Goal: Navigation & Orientation: Find specific page/section

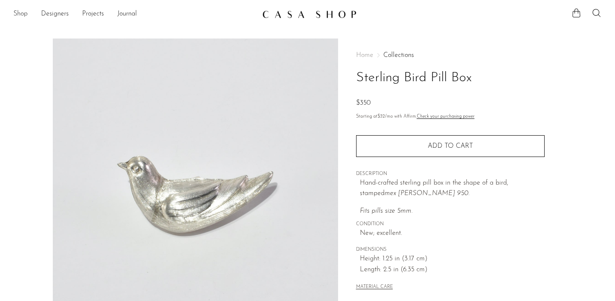
click at [25, 13] on link "Shop" at bounding box center [20, 14] width 14 height 11
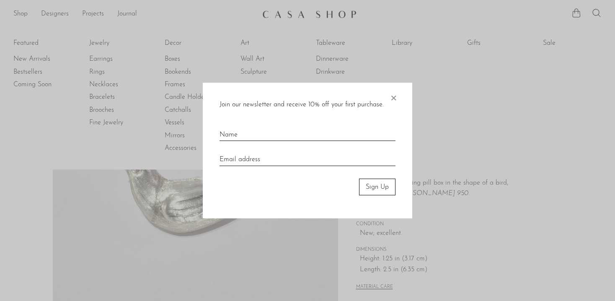
click at [395, 97] on span "×" at bounding box center [393, 96] width 8 height 27
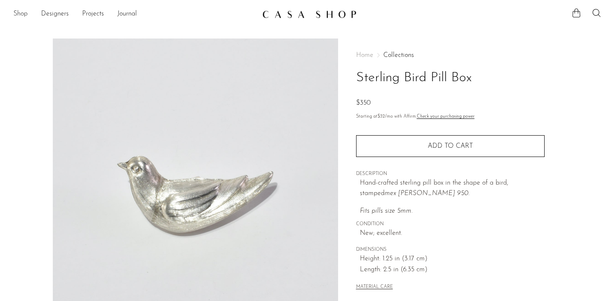
click at [23, 15] on link "Shop" at bounding box center [20, 14] width 14 height 11
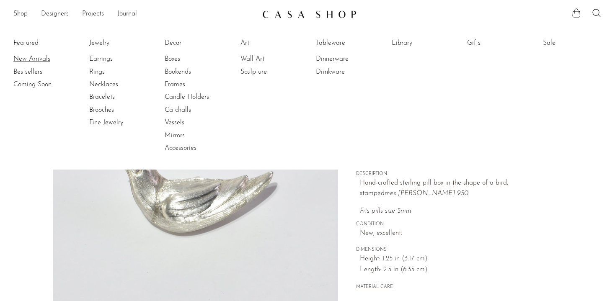
click at [22, 57] on link "New Arrivals" at bounding box center [44, 58] width 63 height 9
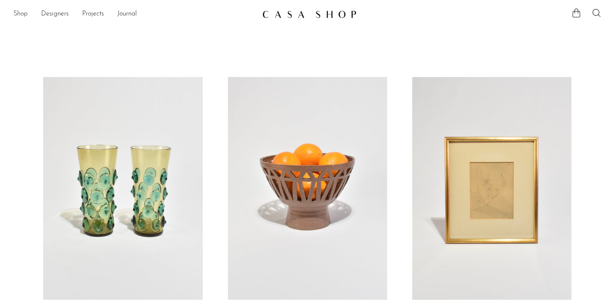
click at [18, 11] on link "Shop" at bounding box center [20, 14] width 14 height 11
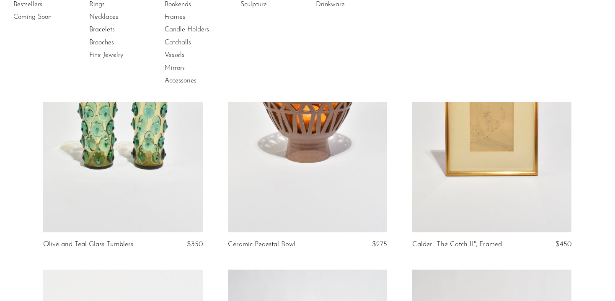
scroll to position [66, 0]
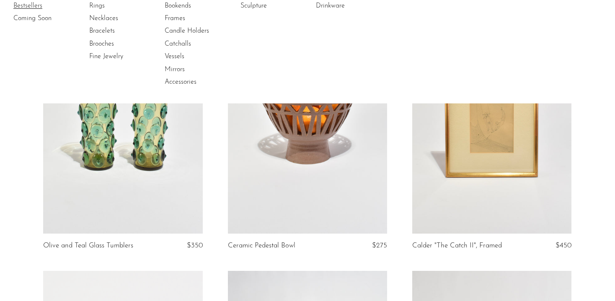
click at [30, 4] on link "Bestsellers" at bounding box center [44, 5] width 63 height 9
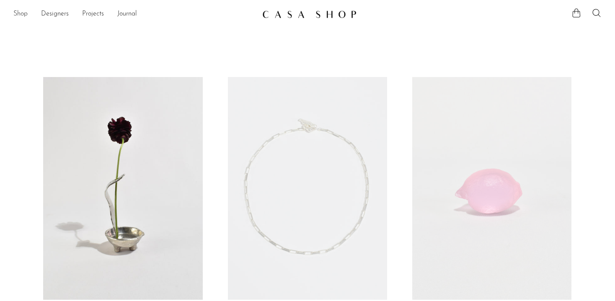
click at [20, 13] on link "Shop" at bounding box center [20, 14] width 14 height 11
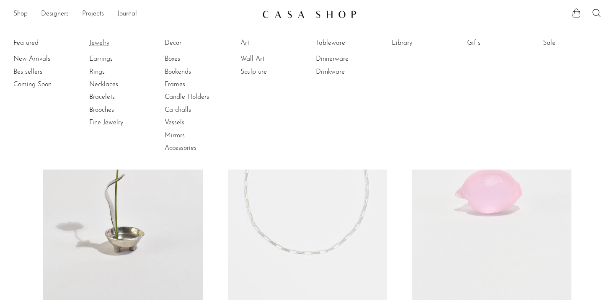
click at [103, 44] on link "Jewelry" at bounding box center [120, 43] width 63 height 9
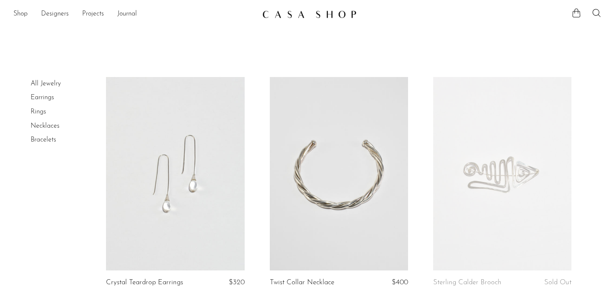
click at [316, 16] on img at bounding box center [309, 14] width 94 height 8
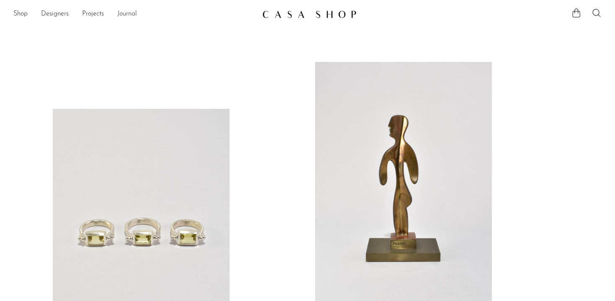
click at [129, 13] on link "Journal" at bounding box center [127, 14] width 20 height 11
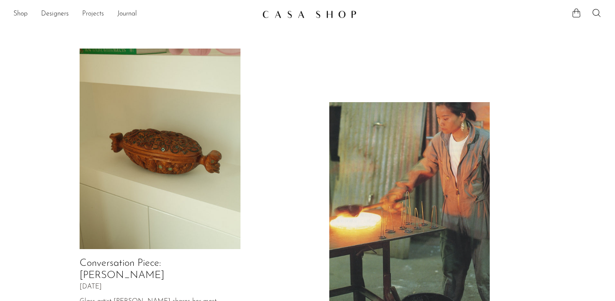
click at [90, 13] on link "Projects" at bounding box center [93, 14] width 22 height 11
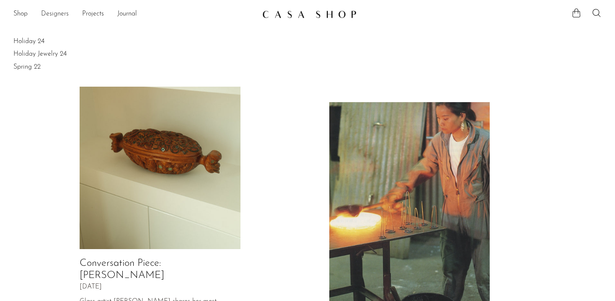
click at [60, 15] on link "Designers" at bounding box center [55, 14] width 28 height 11
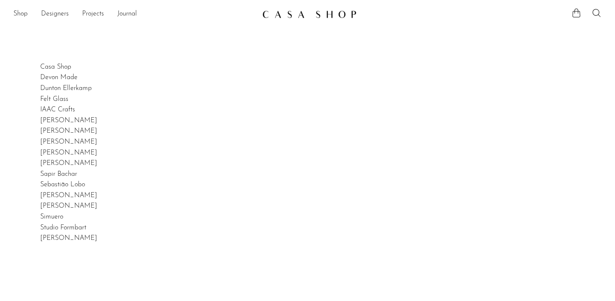
click at [23, 13] on link "Shop" at bounding box center [20, 14] width 14 height 11
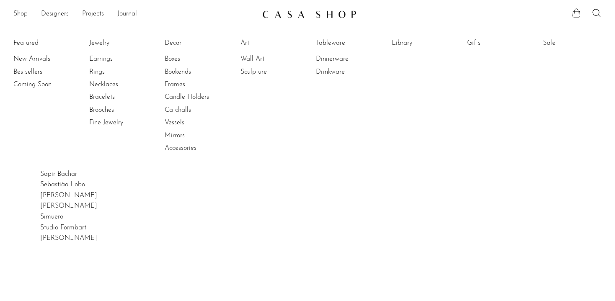
click at [23, 13] on link "Shop" at bounding box center [20, 14] width 14 height 11
click at [174, 40] on link "Decor" at bounding box center [196, 43] width 63 height 9
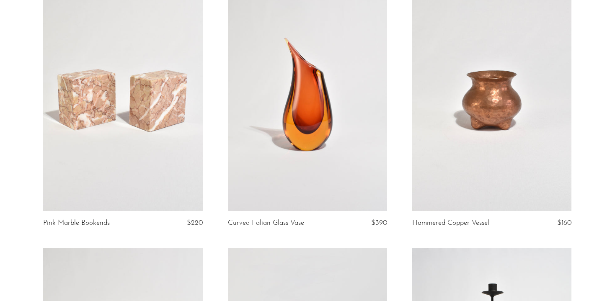
scroll to position [343, 0]
